Goal: Find contact information: Find contact information

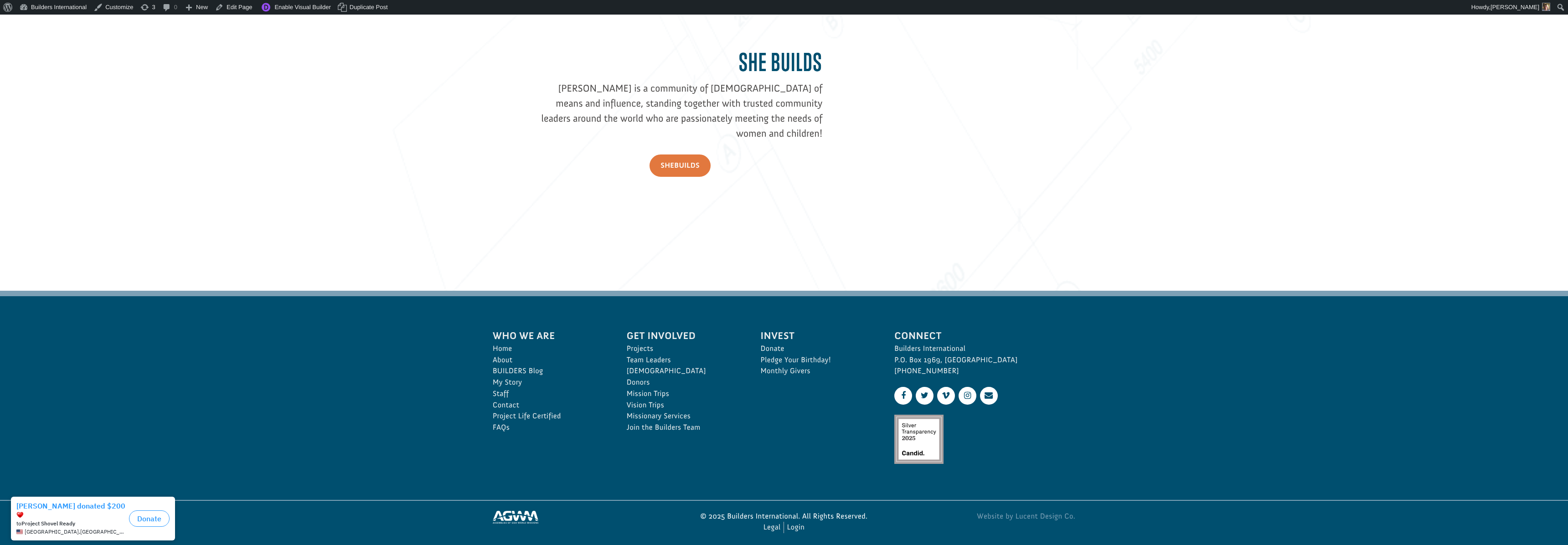
scroll to position [1471, 0]
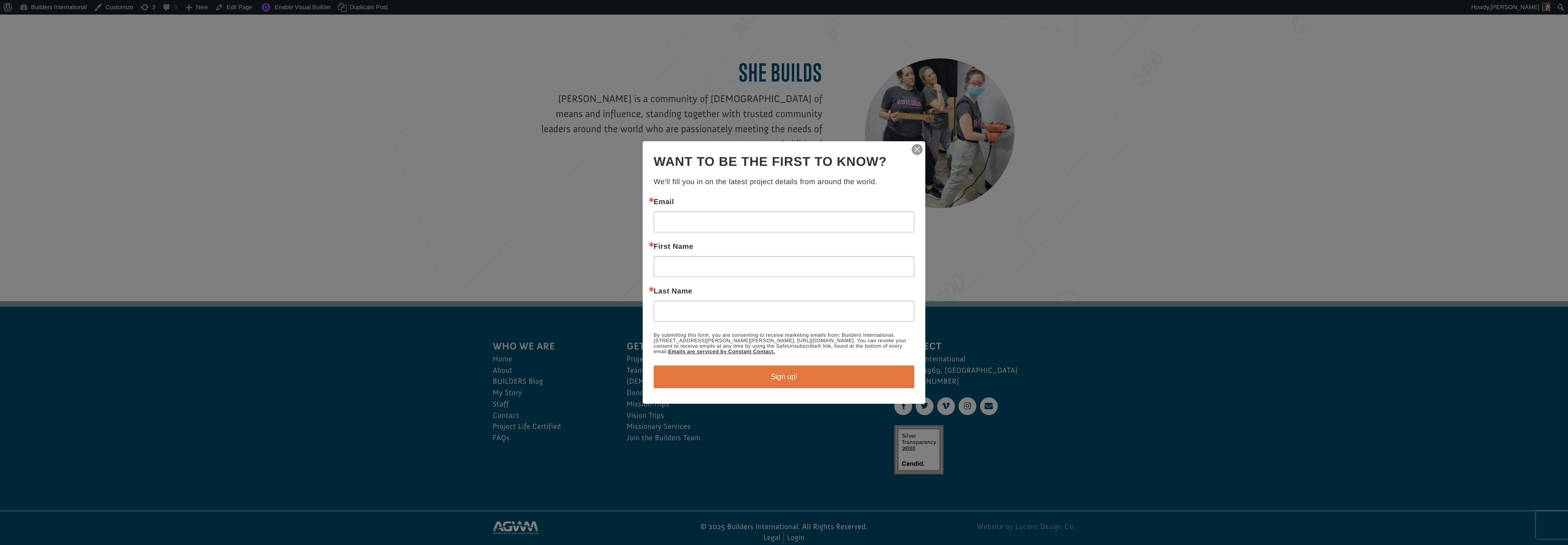
click at [917, 147] on img "button" at bounding box center [917, 149] width 13 height 13
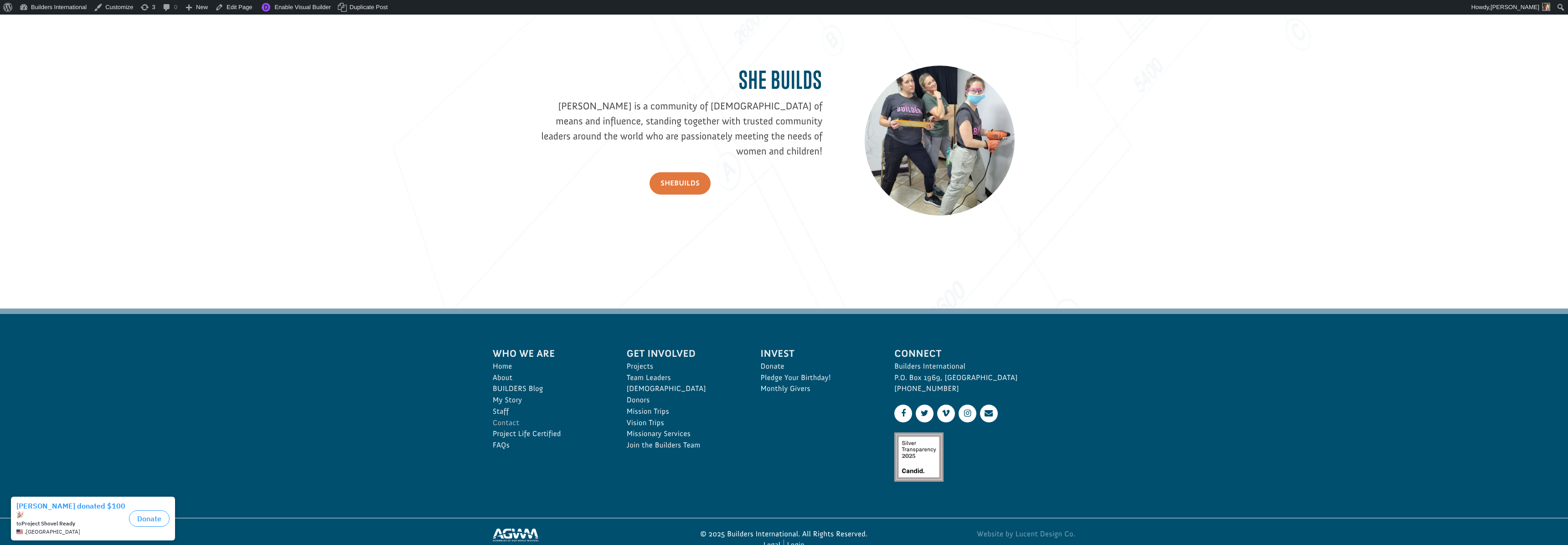
scroll to position [1461, 1]
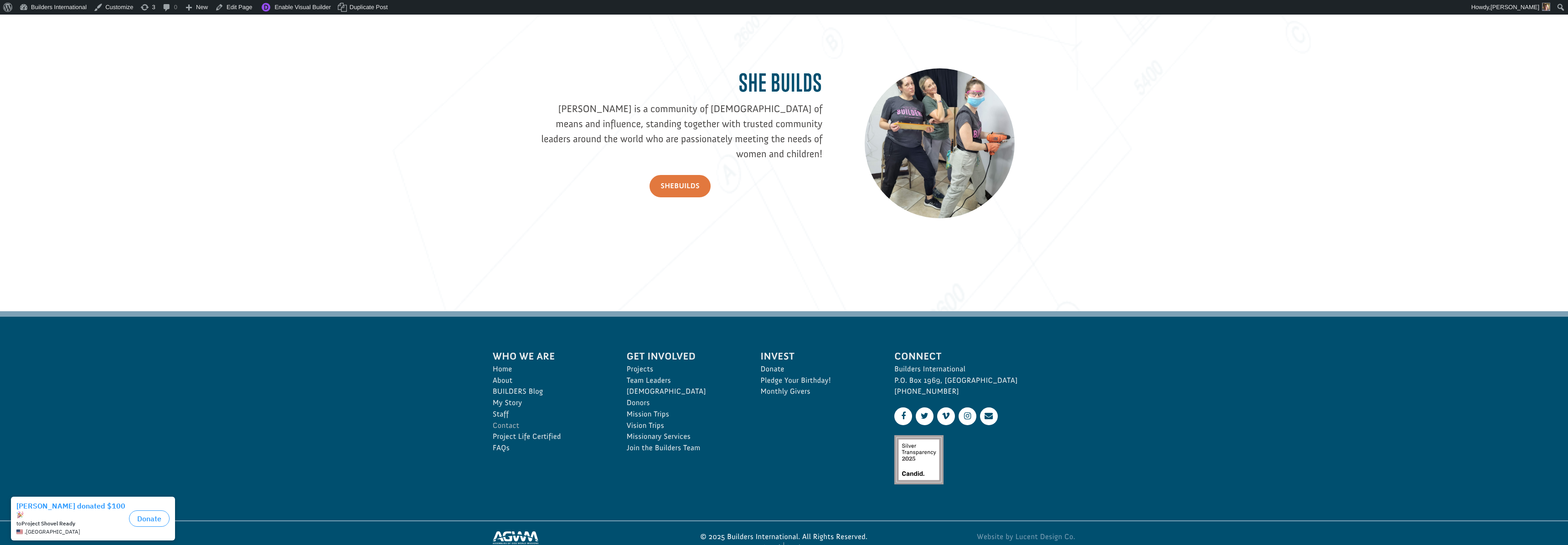
click at [495, 413] on ul "Home About BUILDERS Blog My Story Staff Contact Project Life Certified FAQs" at bounding box center [549, 409] width 114 height 90
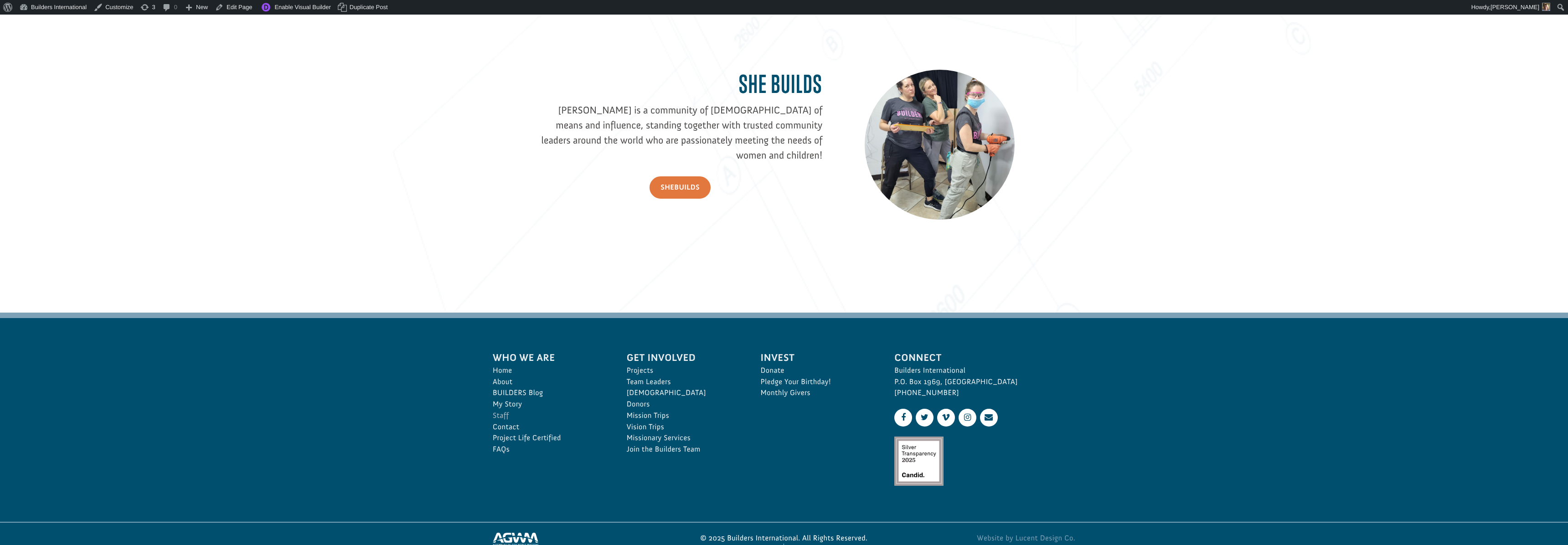
scroll to position [1459, 1]
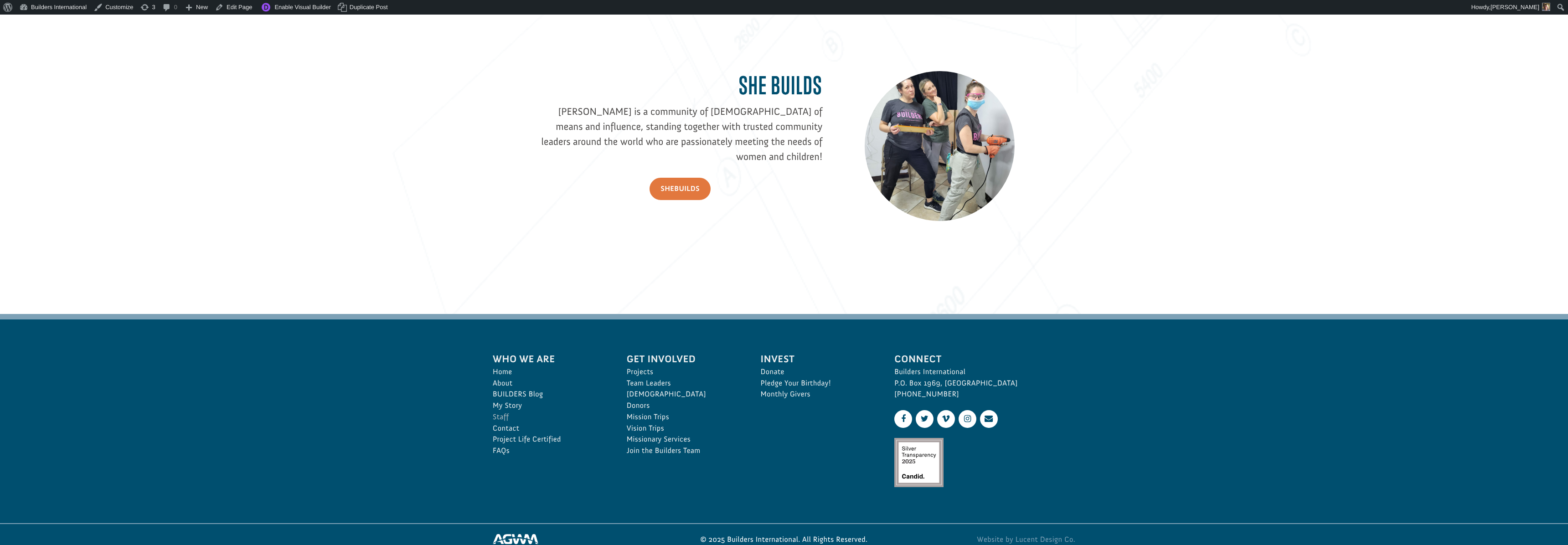
click at [495, 414] on link "Staff" at bounding box center [549, 417] width 114 height 12
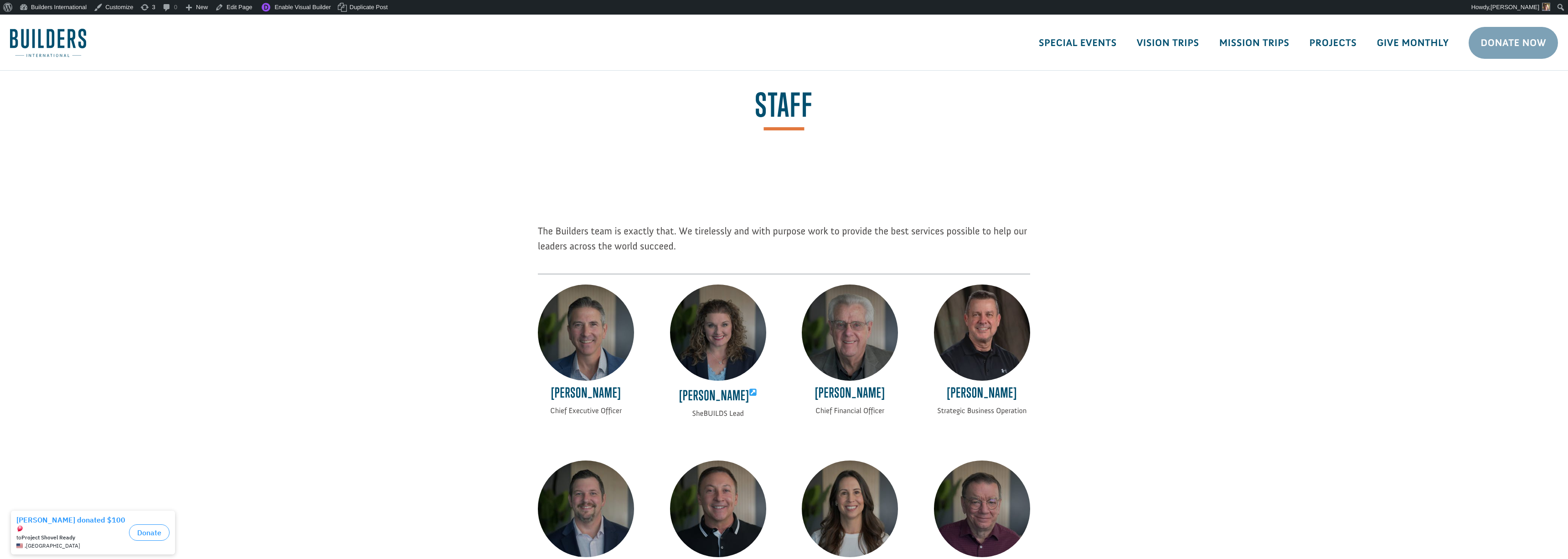
click at [939, 413] on p "Strategic Business Operation" at bounding box center [982, 411] width 96 height 12
drag, startPoint x: 937, startPoint y: 412, endPoint x: 1026, endPoint y: 415, distance: 89.1
click at [1026, 415] on p "Strategic Business Operation" at bounding box center [982, 411] width 96 height 12
copy p "Strategic Business Operation"
